Goal: Information Seeking & Learning: Check status

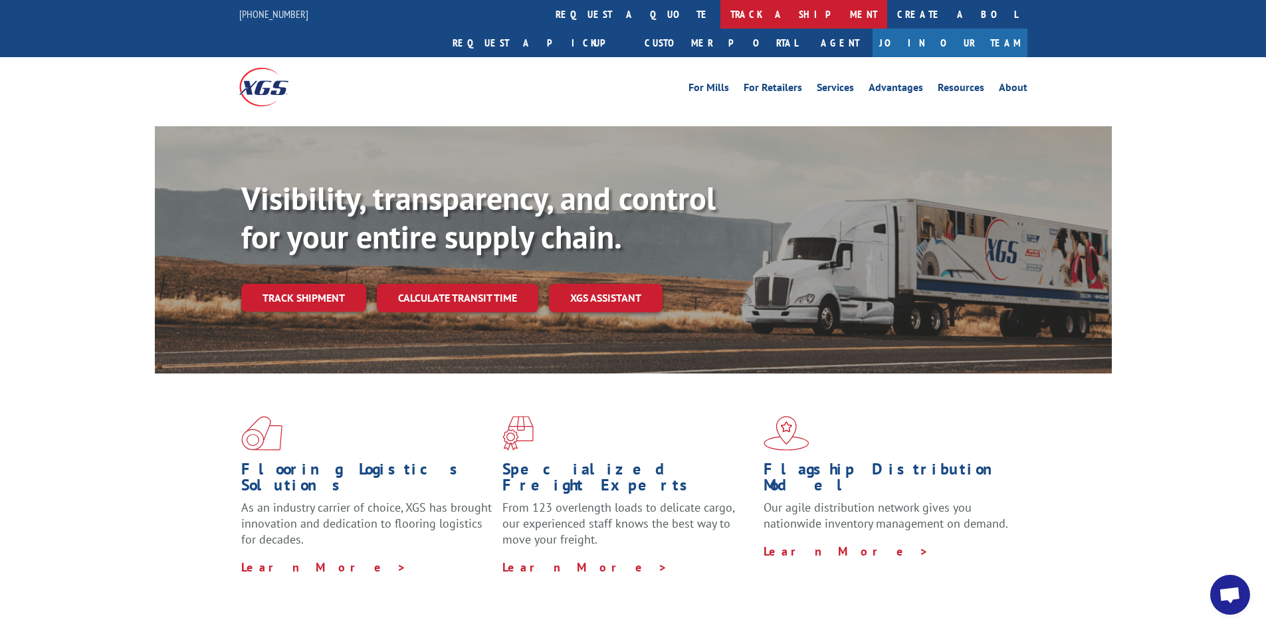
click at [720, 12] on link "track a shipment" at bounding box center [803, 14] width 167 height 29
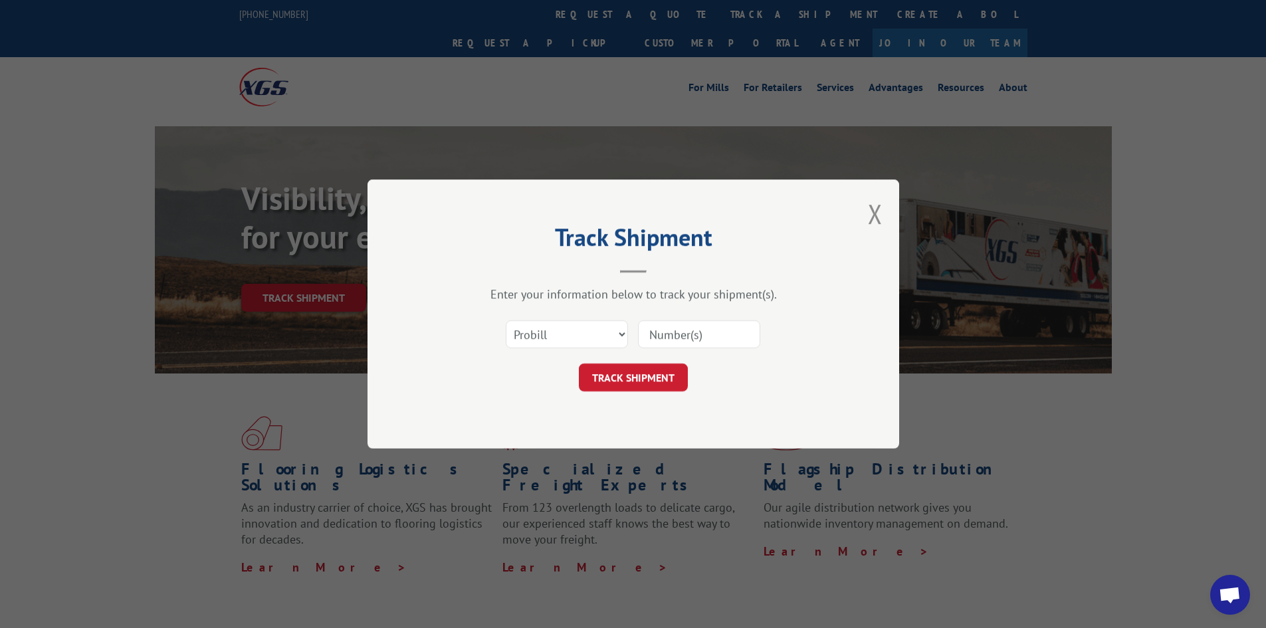
click at [650, 331] on input at bounding box center [699, 334] width 122 height 28
paste input "16398232"
type input "16398232"
click at [631, 379] on button "TRACK SHIPMENT" at bounding box center [633, 377] width 109 height 28
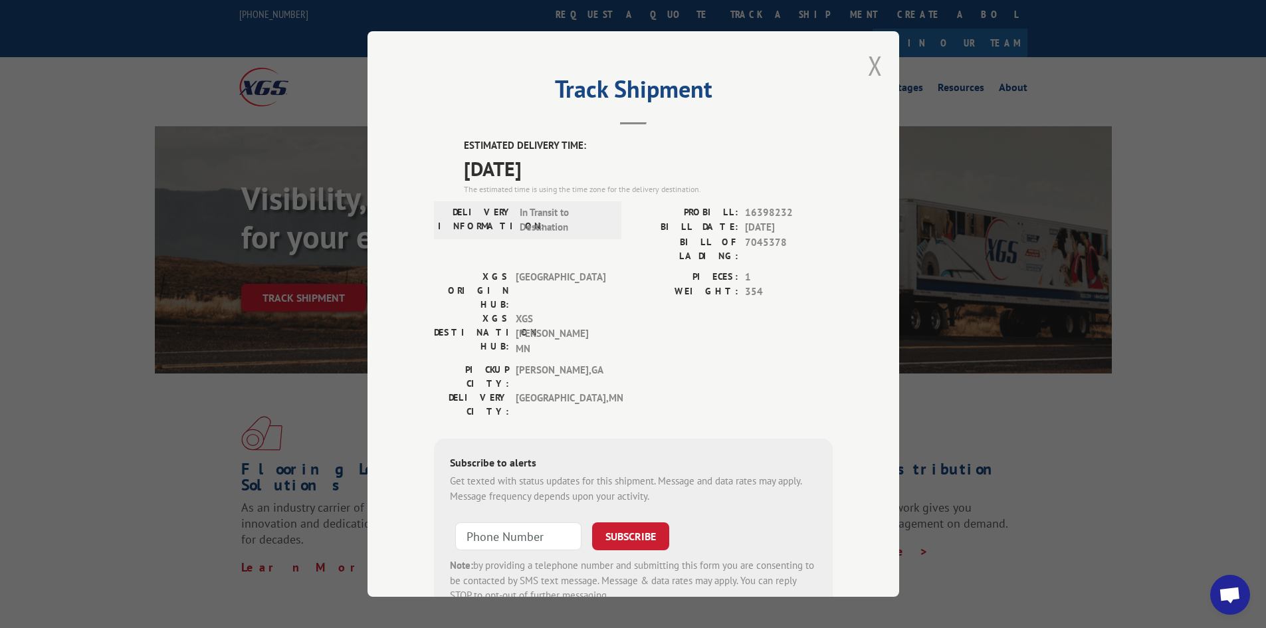
click at [871, 66] on button "Close modal" at bounding box center [875, 65] width 15 height 35
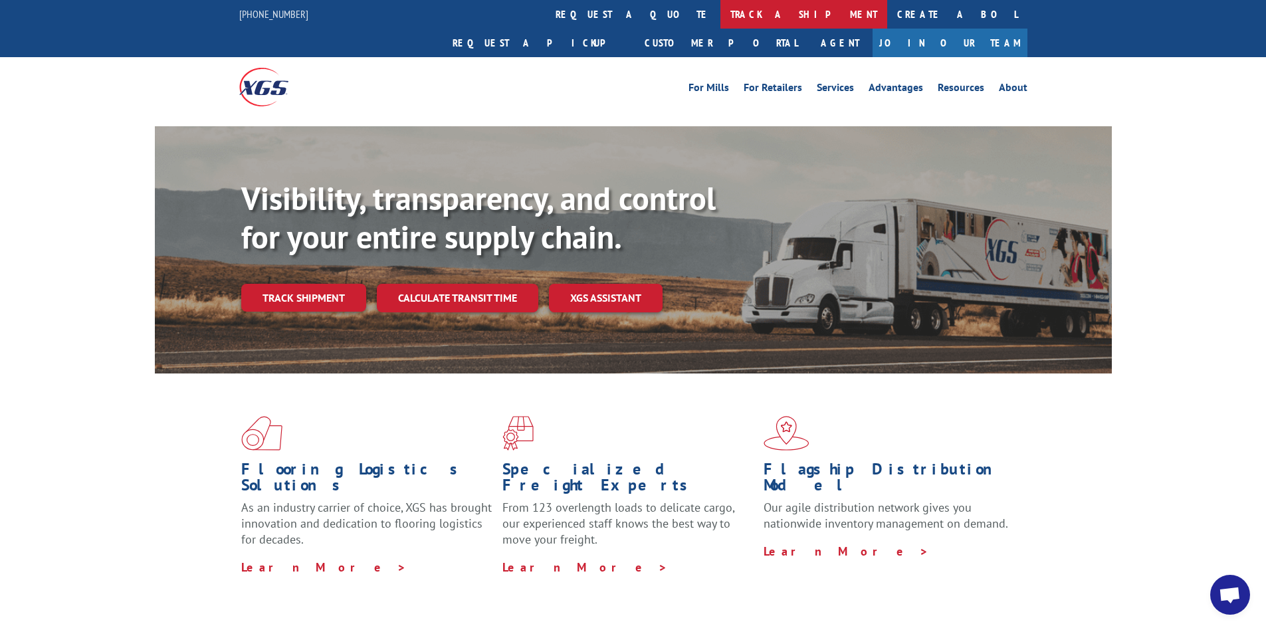
click at [720, 8] on link "track a shipment" at bounding box center [803, 14] width 167 height 29
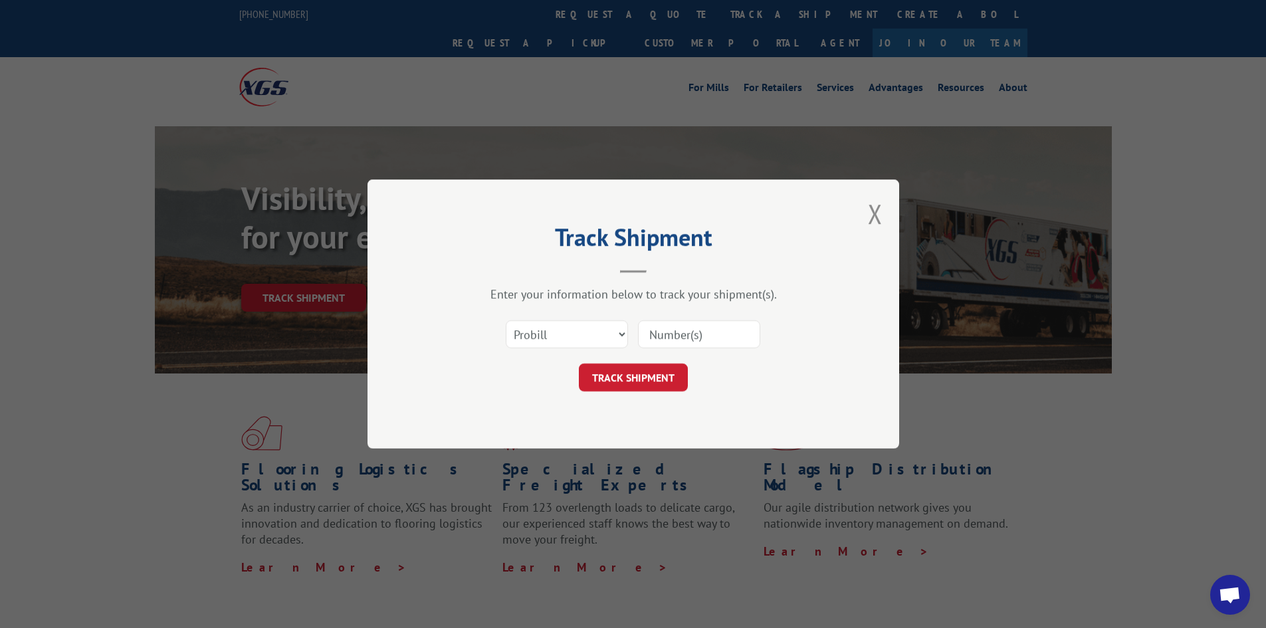
click at [651, 326] on input at bounding box center [699, 334] width 122 height 28
paste input "17233286"
type input "17233286"
click at [628, 369] on button "TRACK SHIPMENT" at bounding box center [633, 377] width 109 height 28
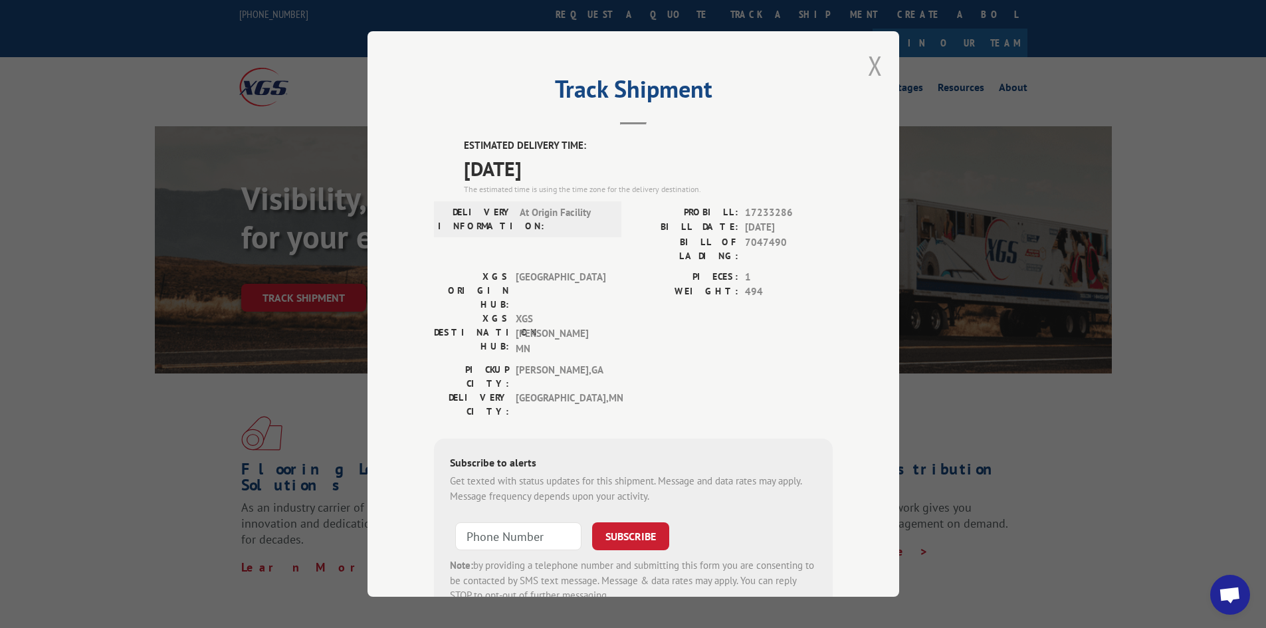
click at [870, 61] on button "Close modal" at bounding box center [875, 65] width 15 height 35
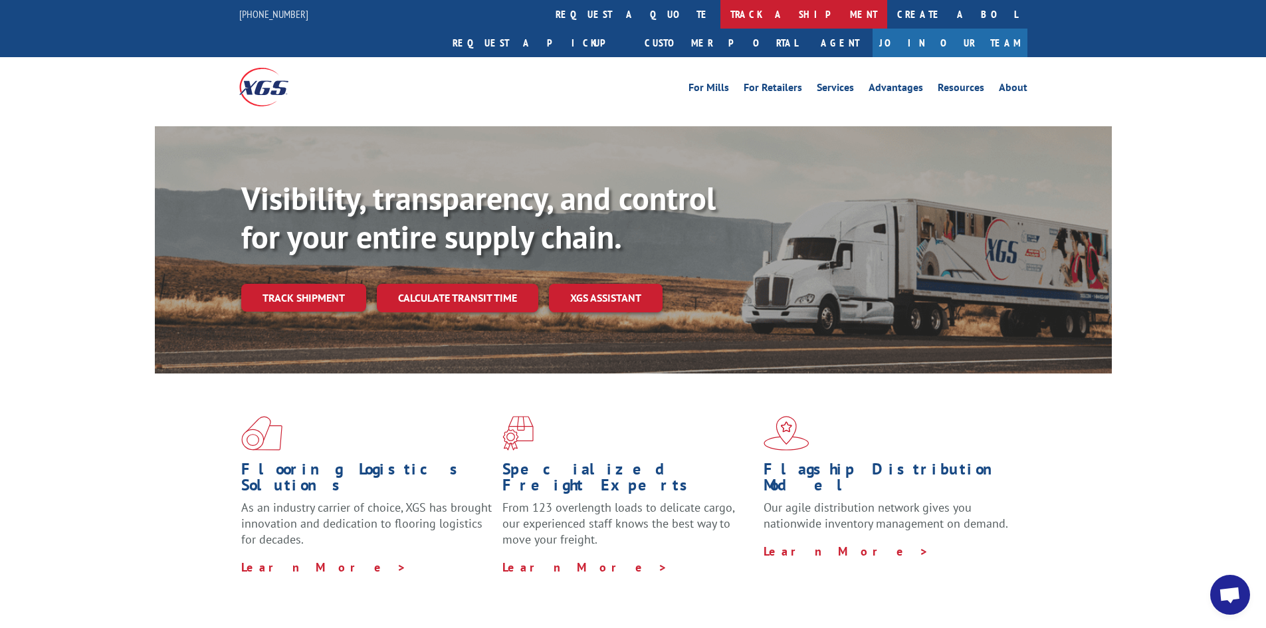
click at [720, 15] on link "track a shipment" at bounding box center [803, 14] width 167 height 29
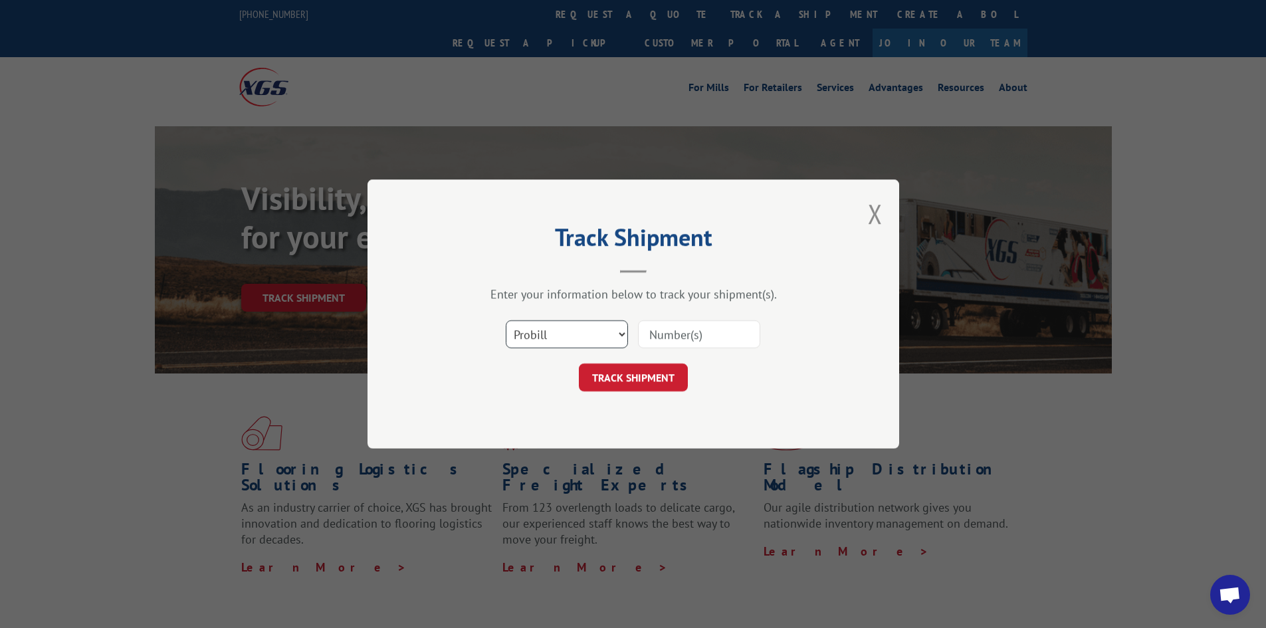
click at [573, 334] on select "Select category... Probill BOL PO" at bounding box center [567, 334] width 122 height 28
select select "bol"
click at [506, 320] on select "Select category... Probill BOL PO" at bounding box center [567, 334] width 122 height 28
click at [661, 332] on input at bounding box center [699, 334] width 122 height 28
paste input "5509695"
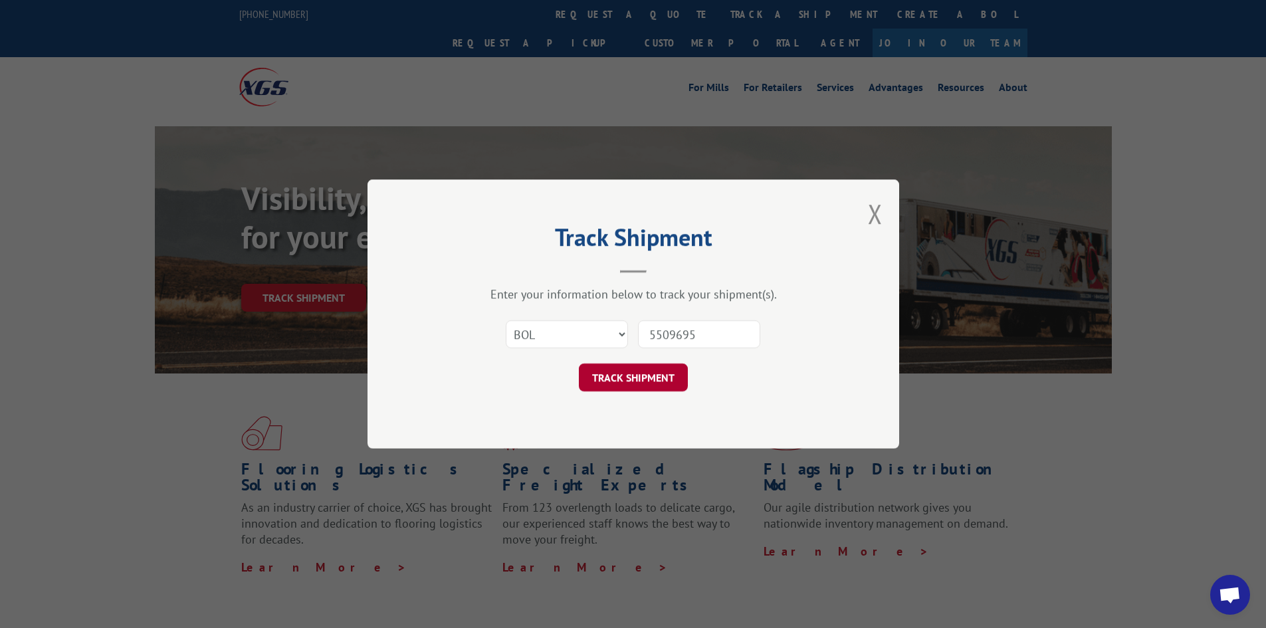
type input "5509695"
click at [630, 371] on button "TRACK SHIPMENT" at bounding box center [633, 377] width 109 height 28
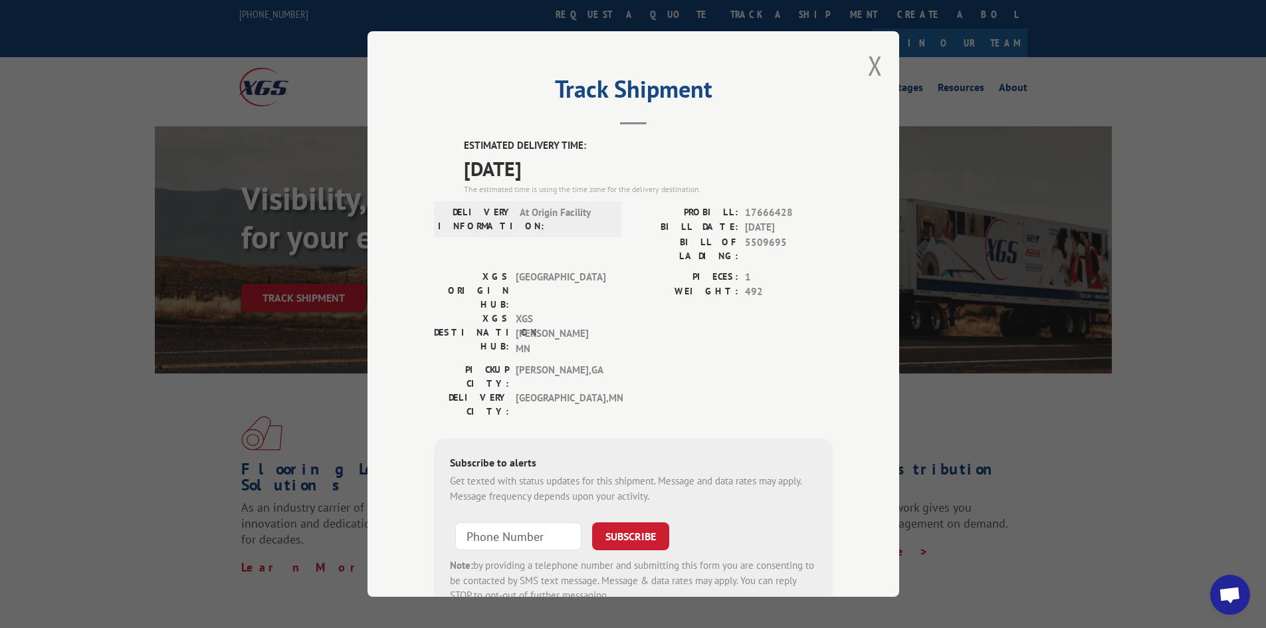
drag, startPoint x: 867, startPoint y: 59, endPoint x: 858, endPoint y: 56, distance: 9.9
click at [868, 59] on button "Close modal" at bounding box center [875, 65] width 15 height 35
